Goal: Task Accomplishment & Management: Use online tool/utility

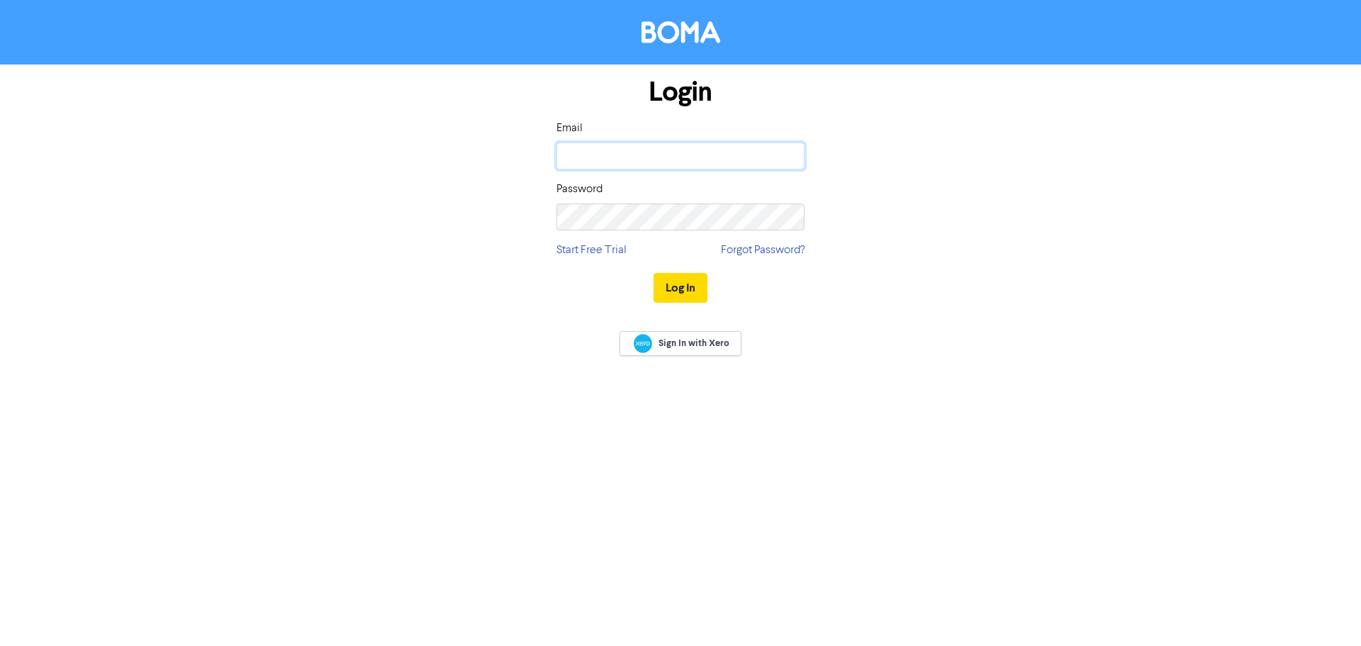
click at [640, 159] on input "email" at bounding box center [680, 155] width 248 height 27
type input "[PERSON_NAME][EMAIL_ADDRESS][DOMAIN_NAME]"
click at [654, 273] on button "Log In" at bounding box center [681, 288] width 54 height 30
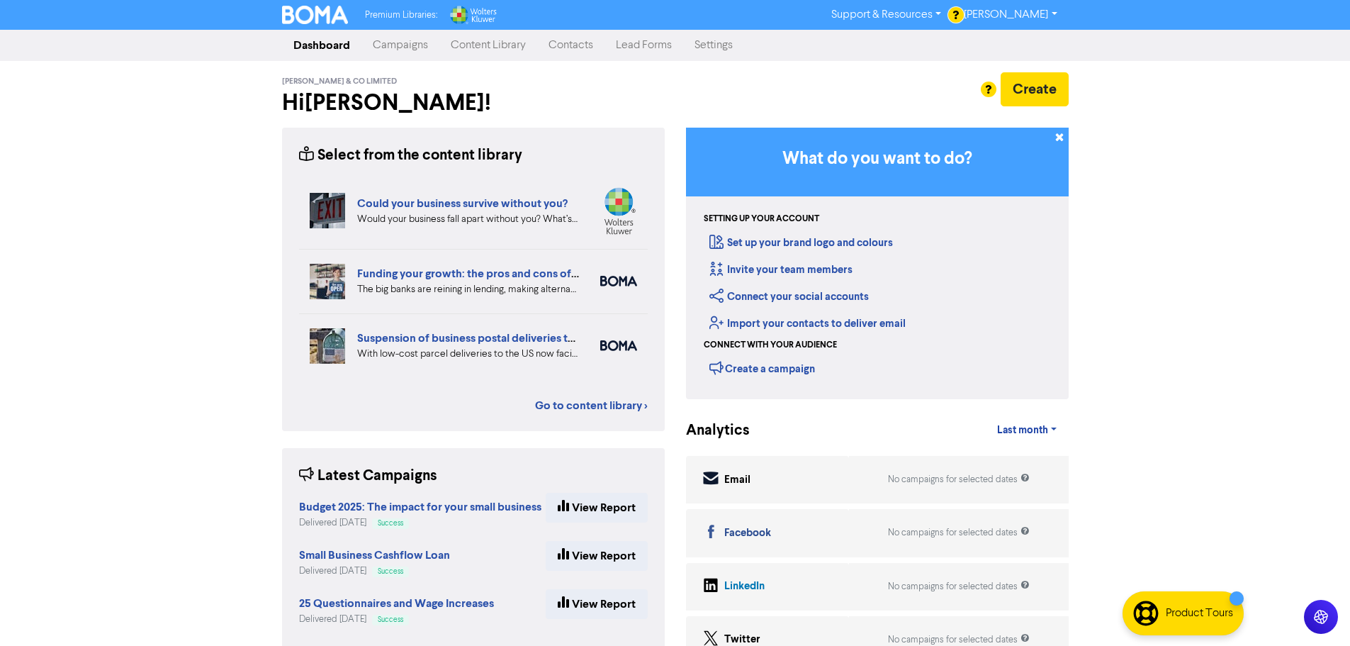
click at [471, 50] on link "Content Library" at bounding box center [489, 45] width 98 height 28
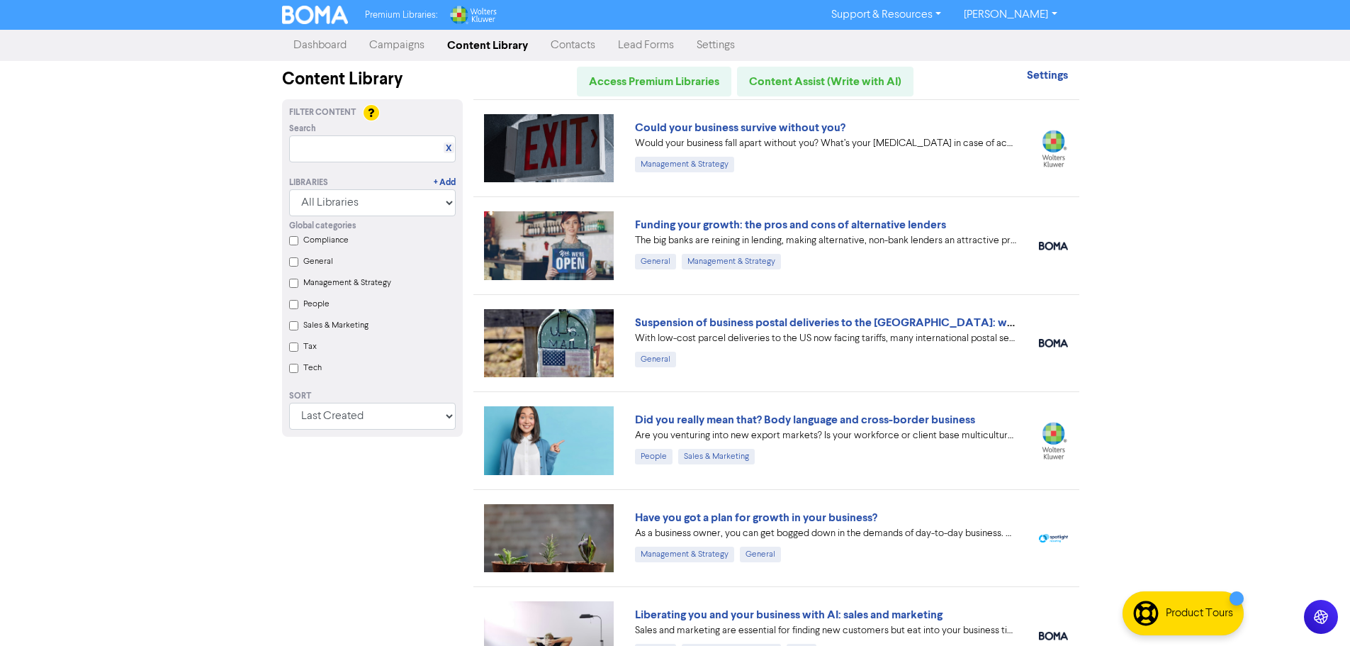
click at [588, 41] on link "Contacts" at bounding box center [572, 45] width 67 height 28
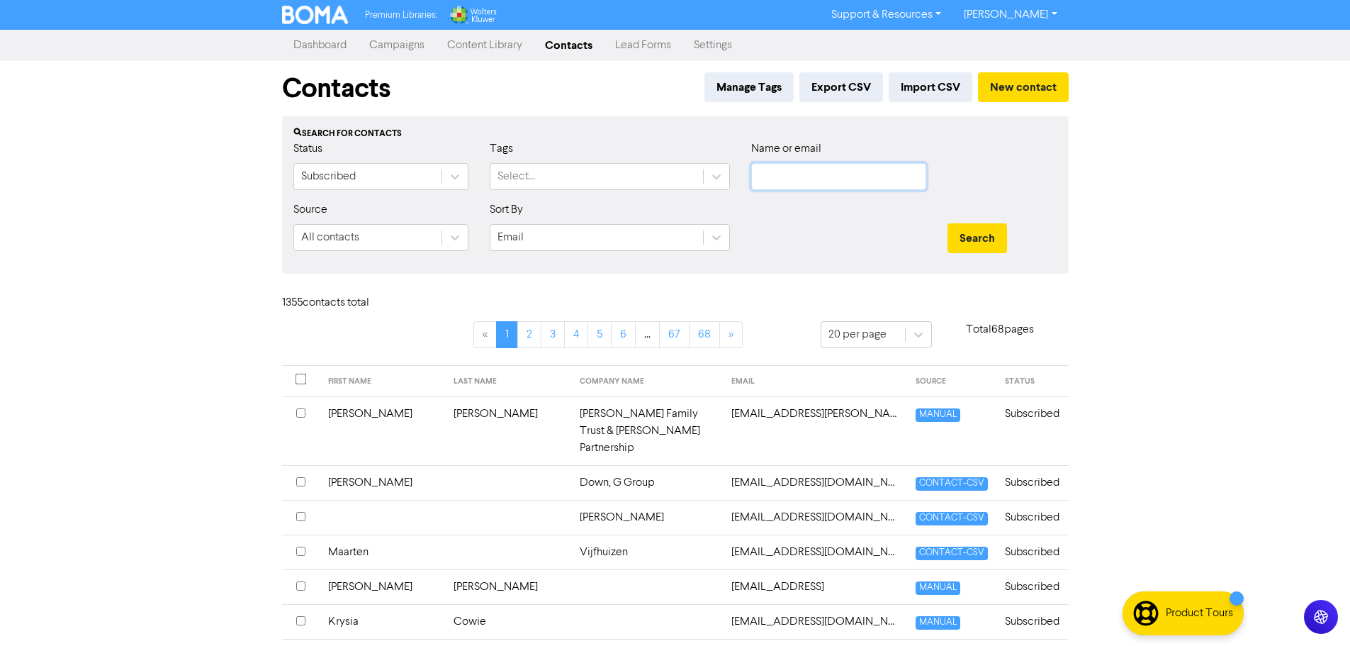
click at [772, 184] on input "text" at bounding box center [838, 176] width 175 height 27
click at [948, 223] on button "Search" at bounding box center [978, 238] width 60 height 30
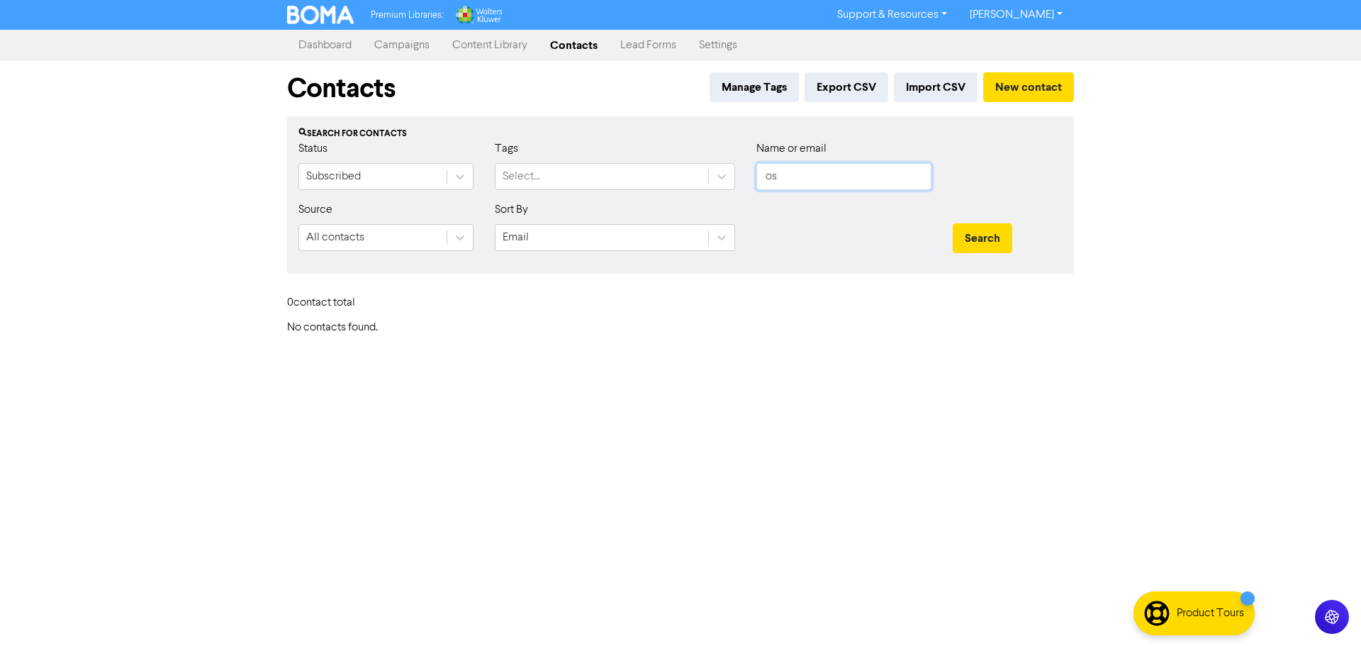
type input "o"
click at [953, 223] on button "Search" at bounding box center [983, 238] width 60 height 30
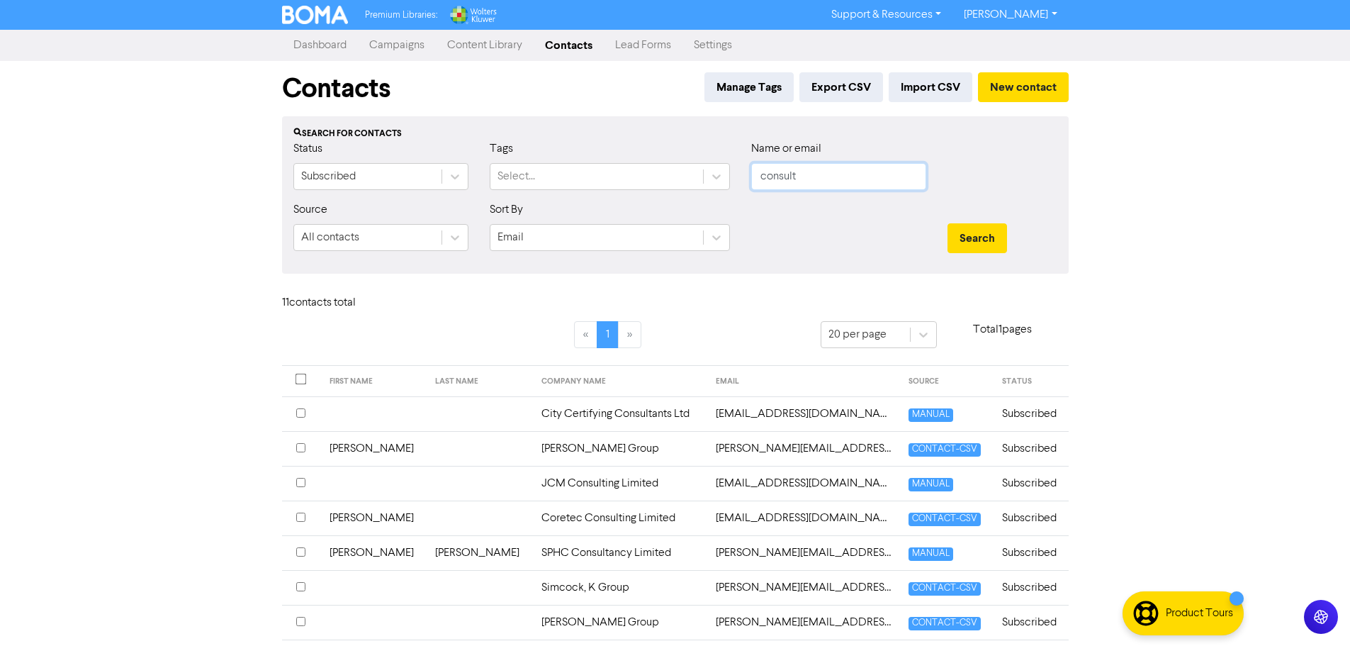
click at [854, 173] on input "consult" at bounding box center [838, 176] width 175 height 27
click at [948, 223] on button "Search" at bounding box center [978, 238] width 60 height 30
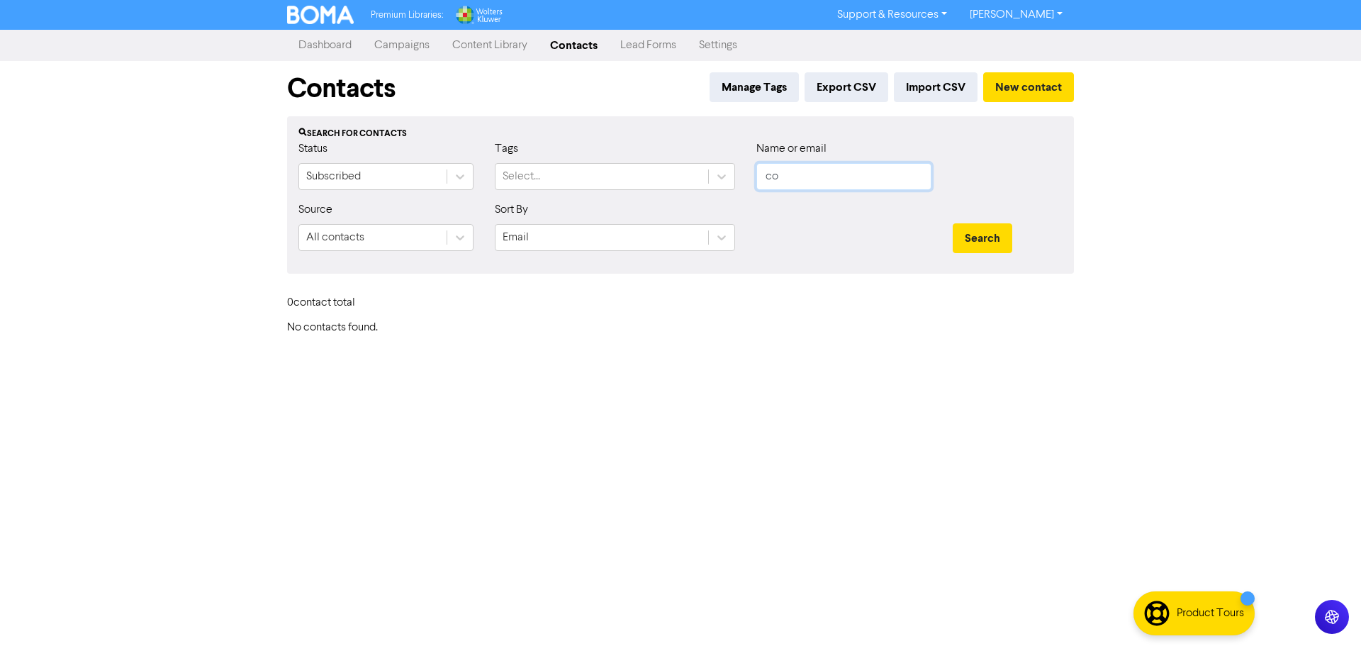
type input "c"
type input "j"
type input "hamish"
click at [953, 223] on button "Search" at bounding box center [983, 238] width 60 height 30
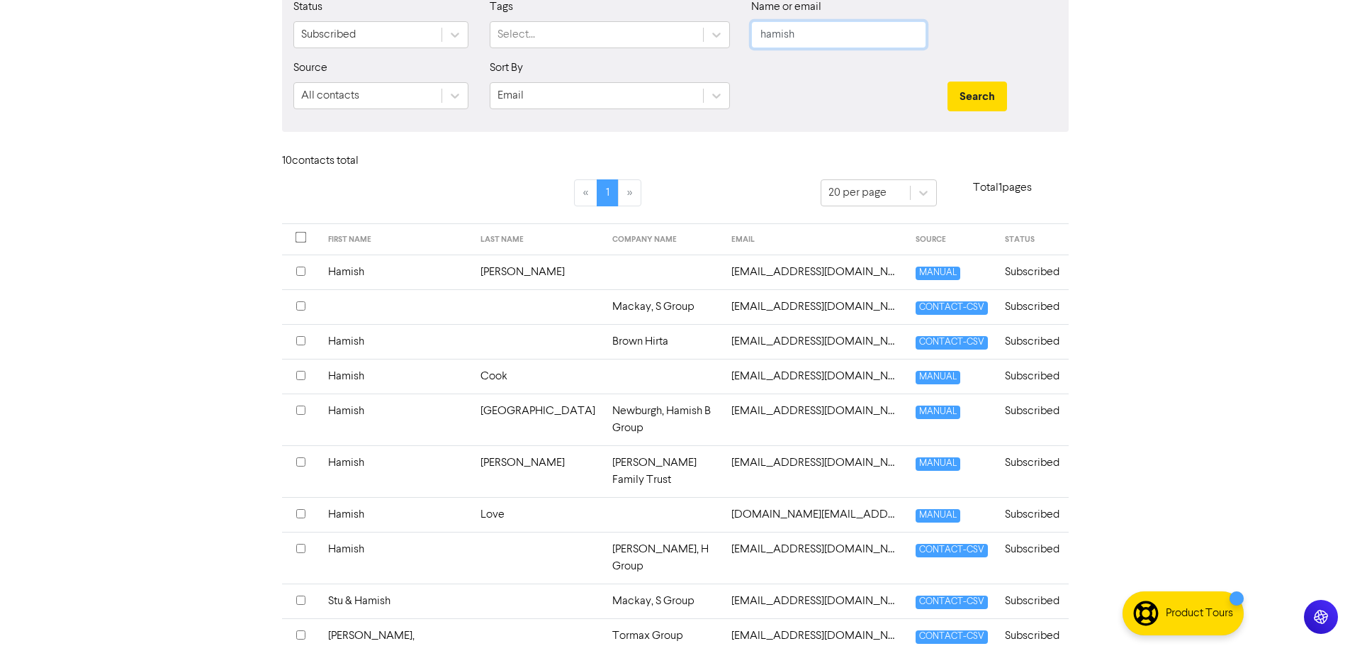
scroll to position [153, 0]
